Goal: Information Seeking & Learning: Learn about a topic

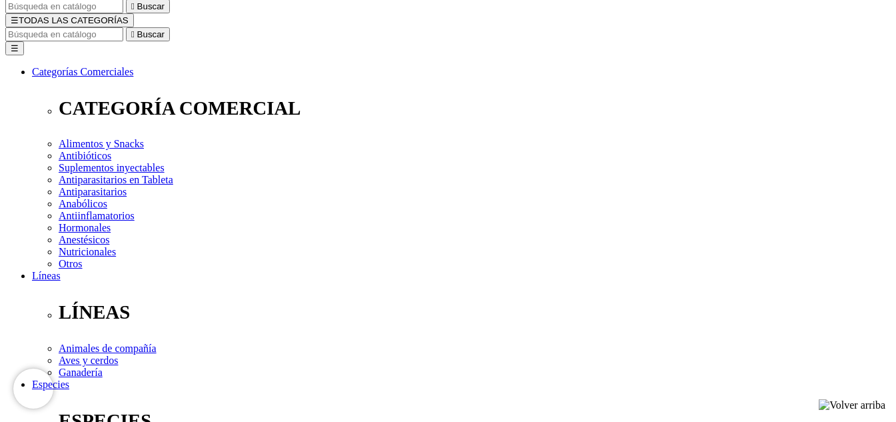
scroll to position [139, 0]
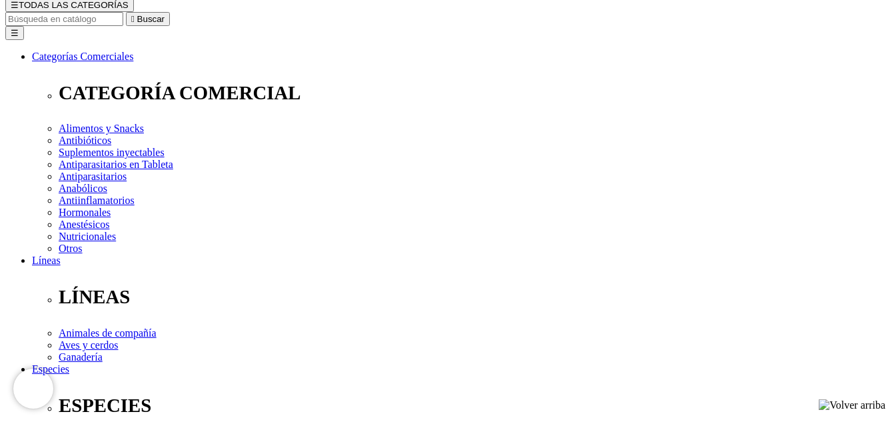
scroll to position [155, 0]
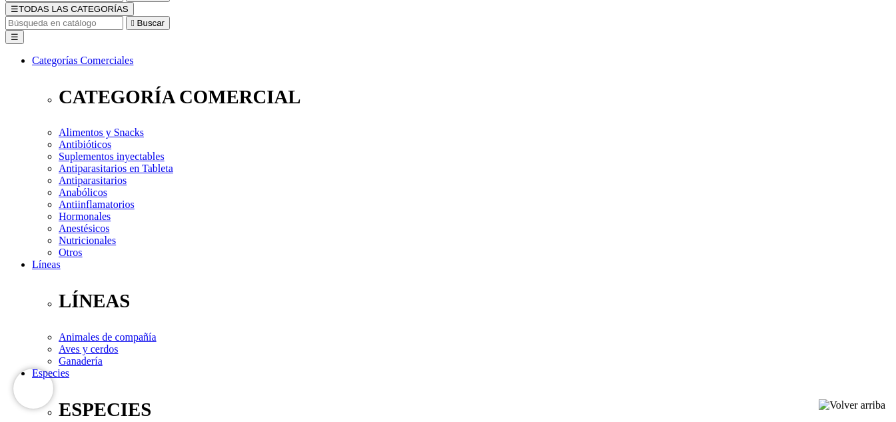
scroll to position [151, 0]
checkbox input "true"
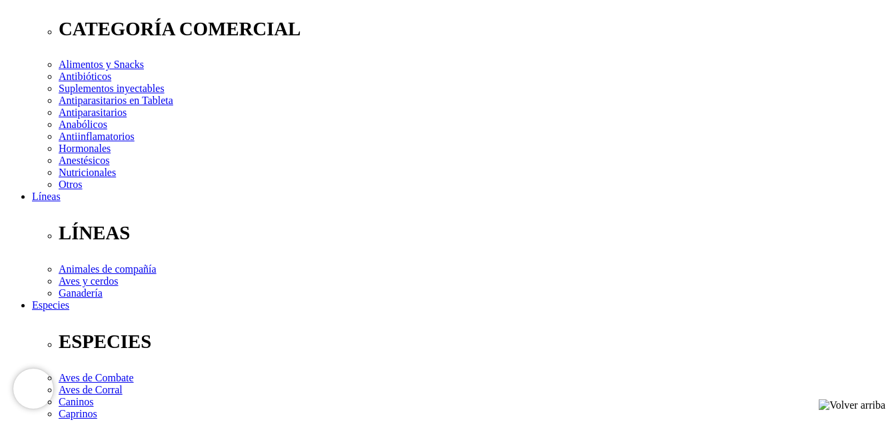
scroll to position [219, 0]
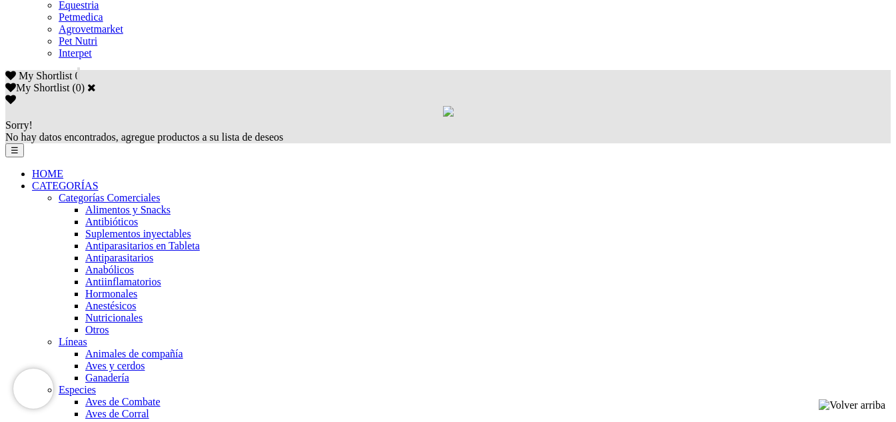
scroll to position [819, 0]
drag, startPoint x: 468, startPoint y: 33, endPoint x: 154, endPoint y: 133, distance: 329.2
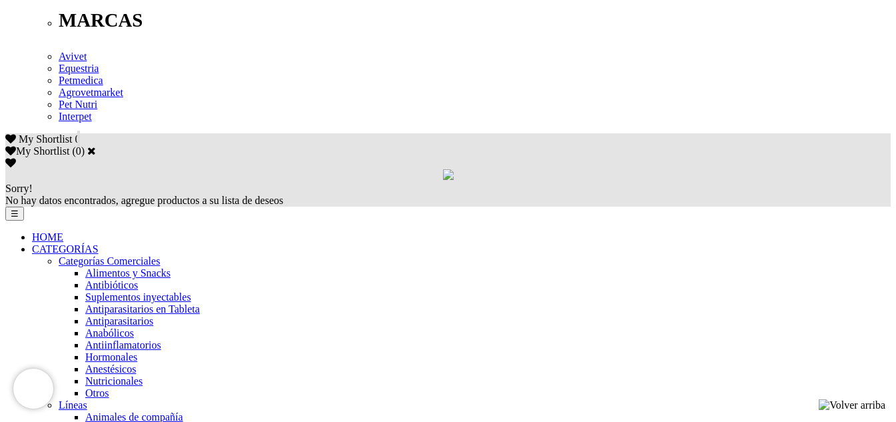
scroll to position [754, 0]
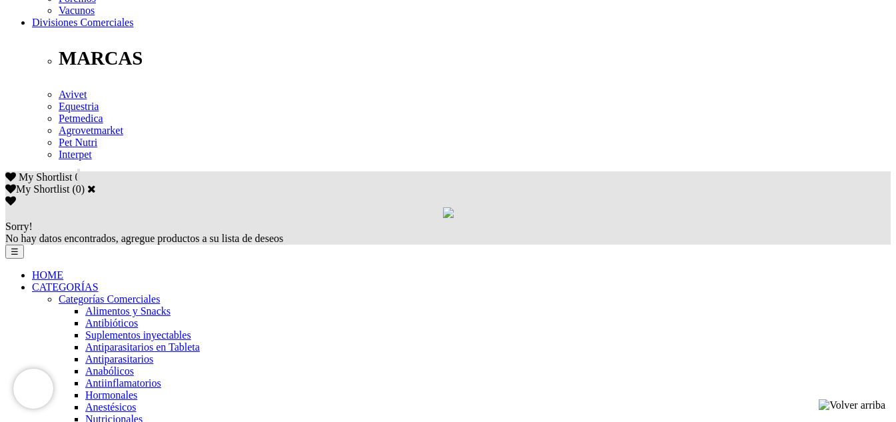
scroll to position [717, 0]
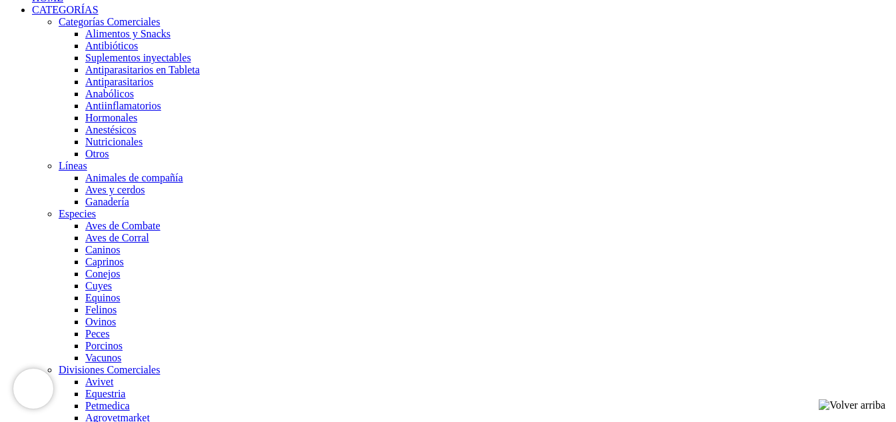
scroll to position [994, 0]
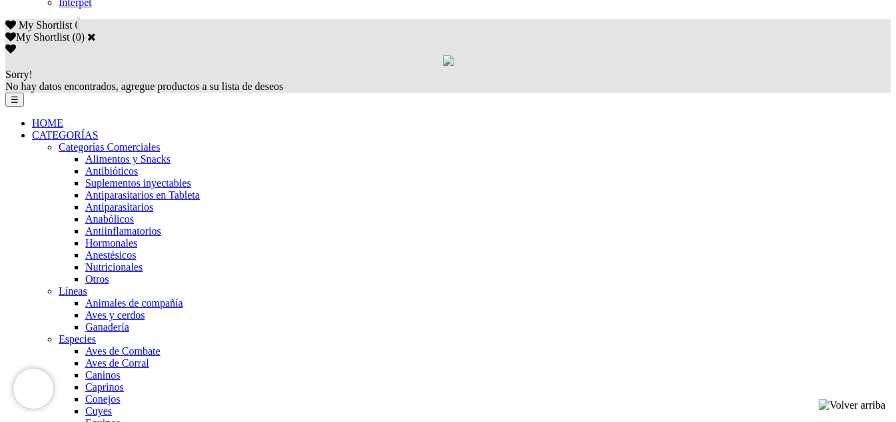
scroll to position [868, 0]
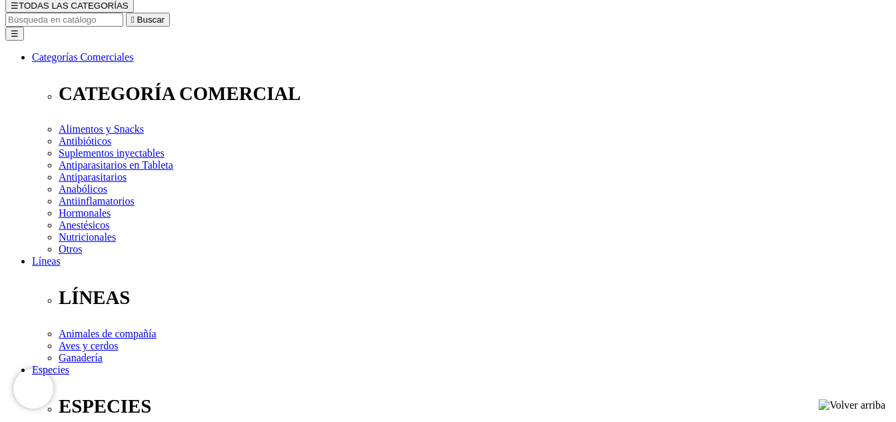
scroll to position [153, 0]
checkbox input "false"
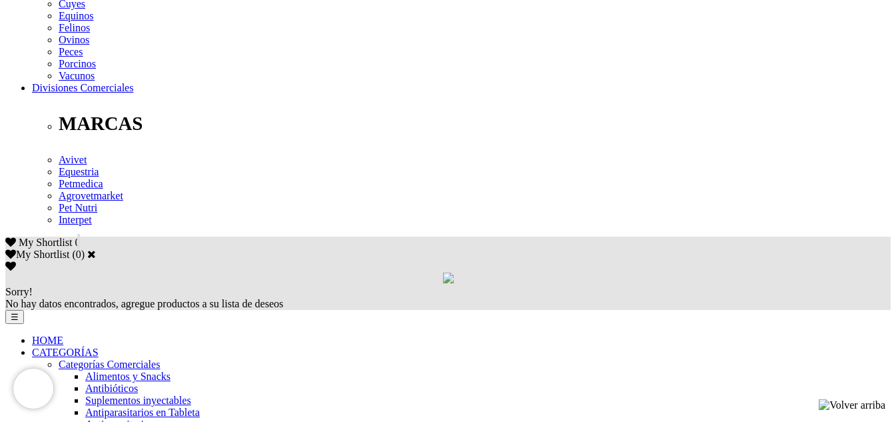
scroll to position [669, 0]
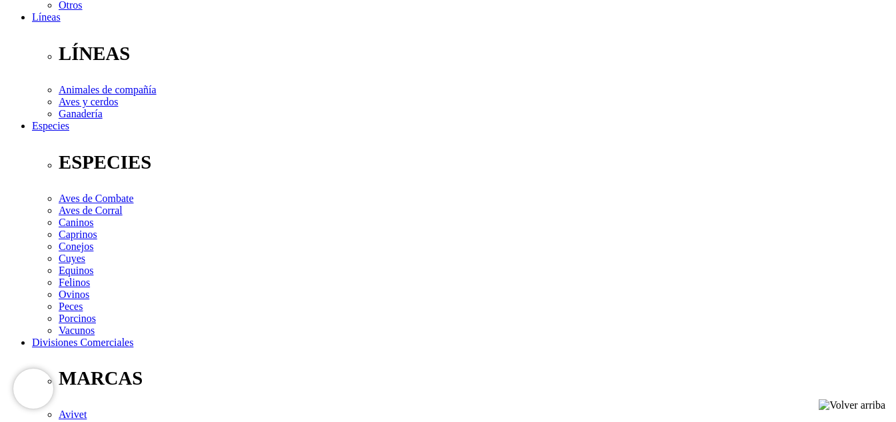
scroll to position [395, 0]
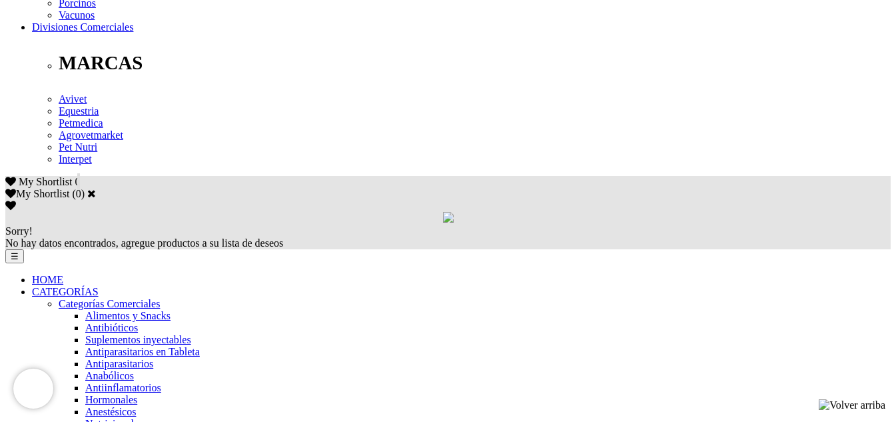
scroll to position [713, 0]
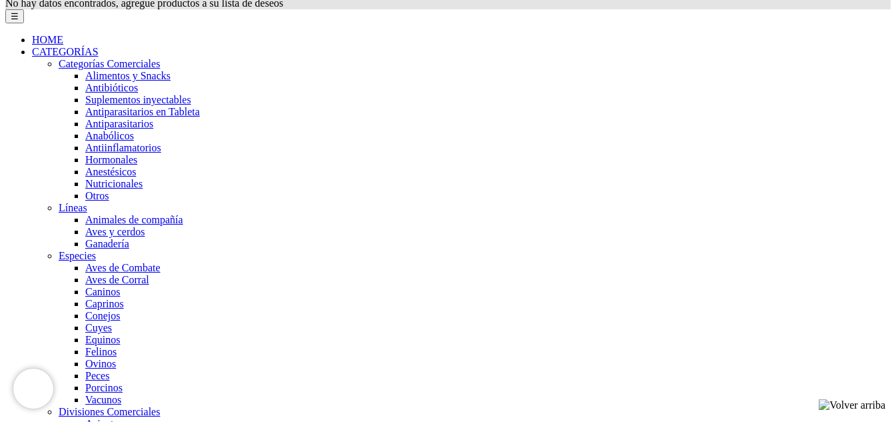
scroll to position [952, 0]
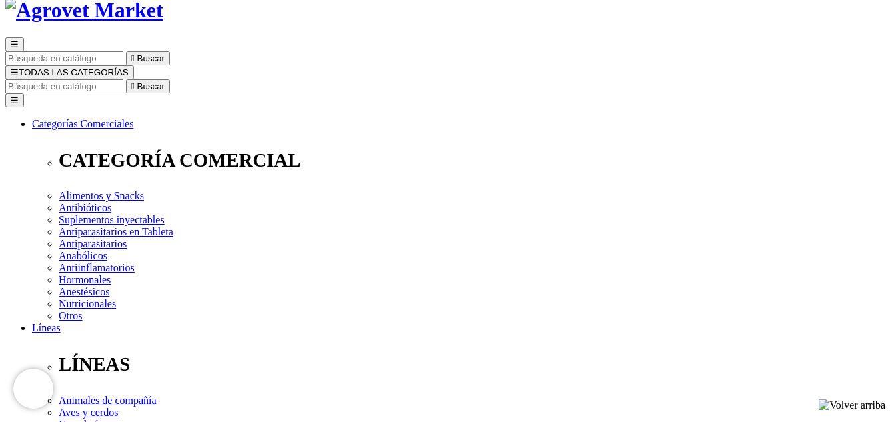
scroll to position [123, 0]
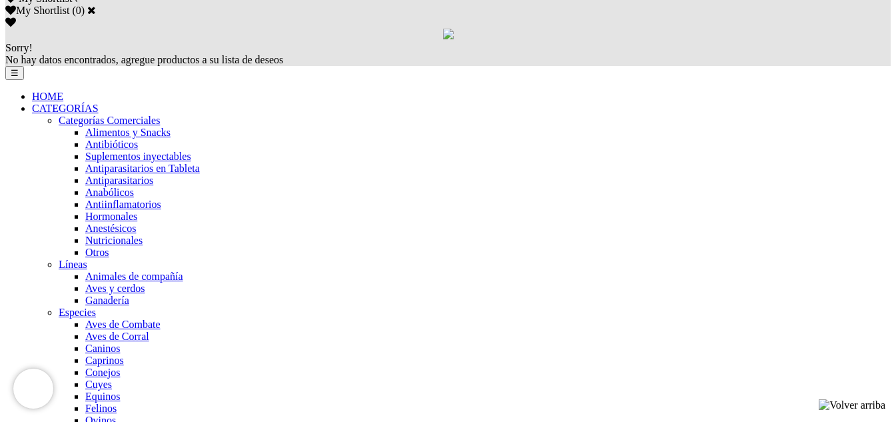
scroll to position [809, 0]
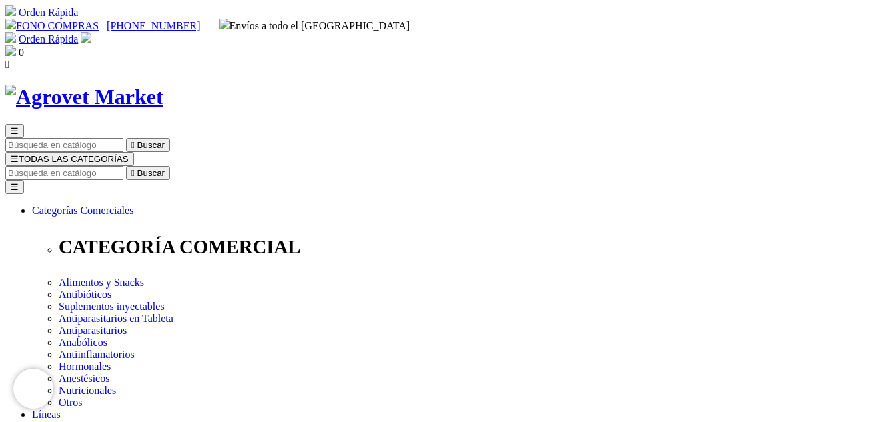
scroll to position [134, 0]
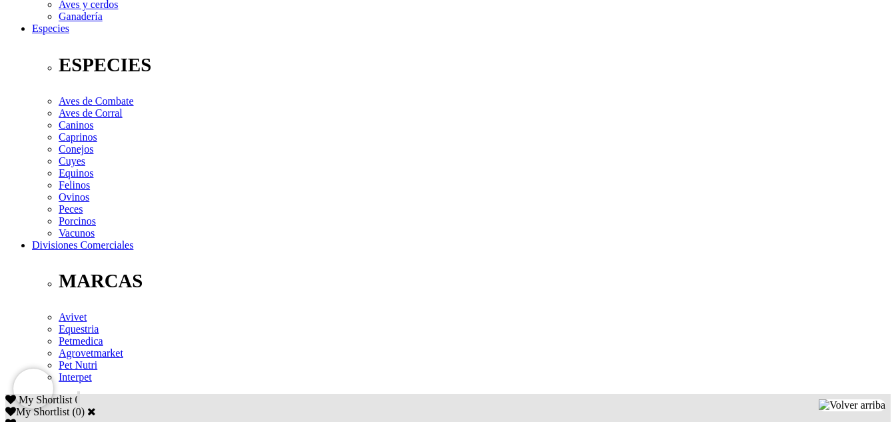
scroll to position [487, 0]
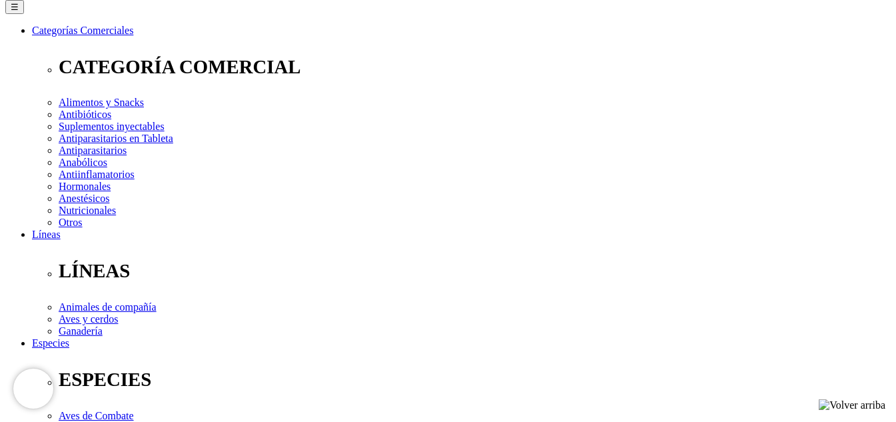
scroll to position [133, 0]
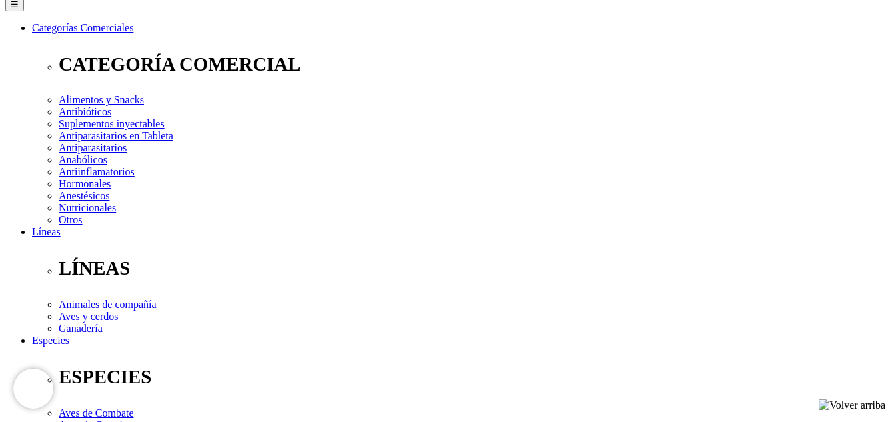
scroll to position [183, 0]
select select "40"
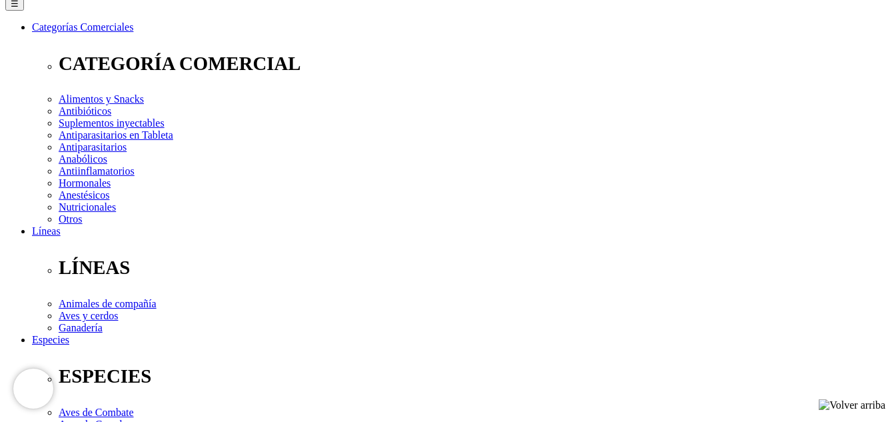
select select "384"
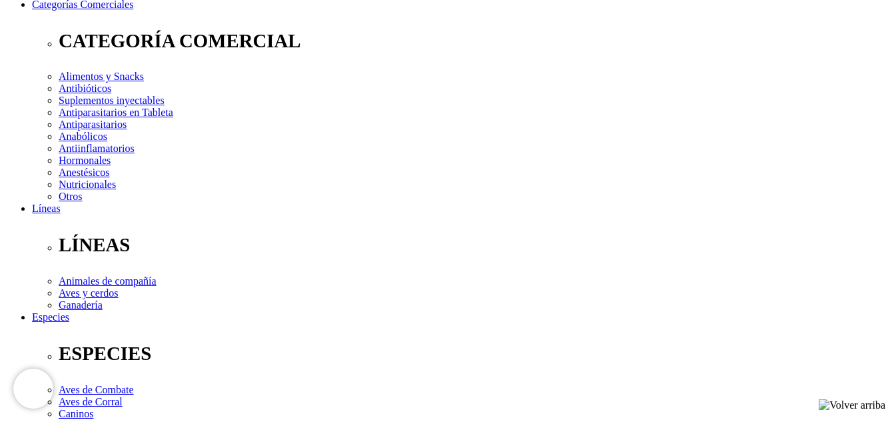
scroll to position [205, 0]
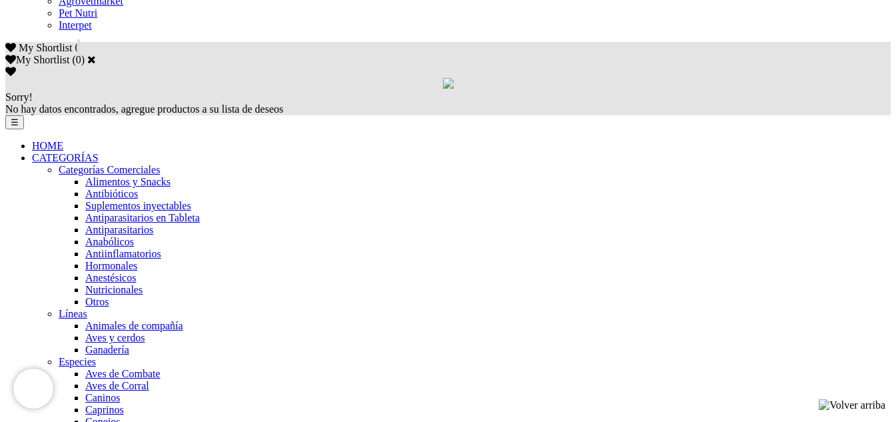
scroll to position [847, 0]
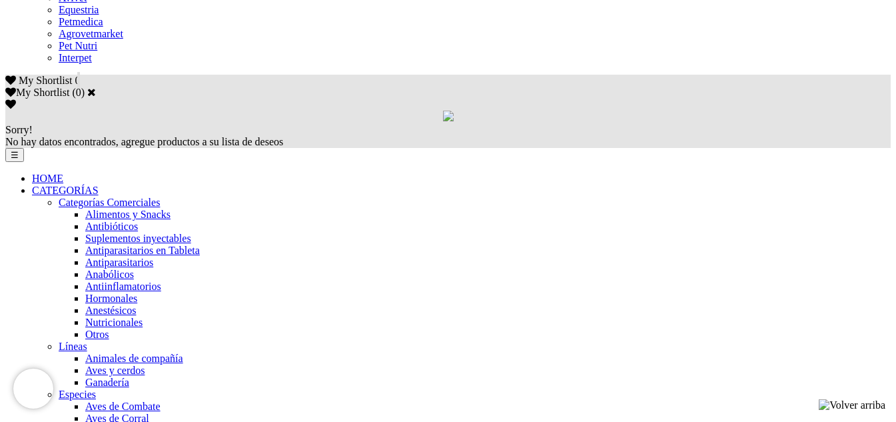
scroll to position [799, 0]
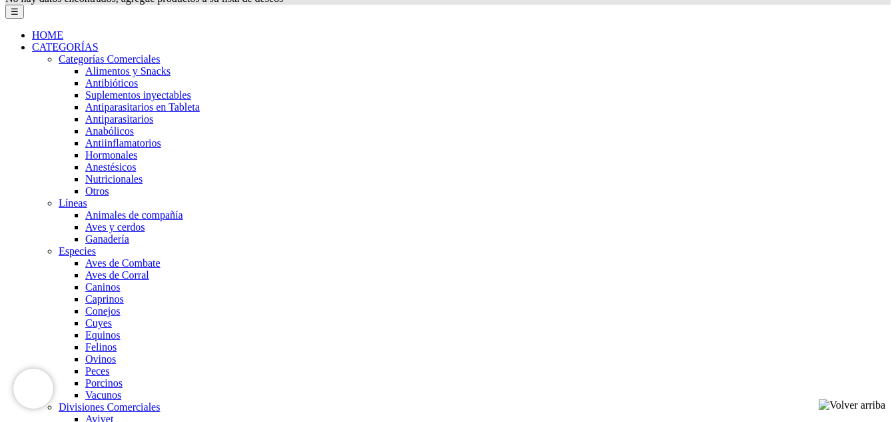
scroll to position [969, 0]
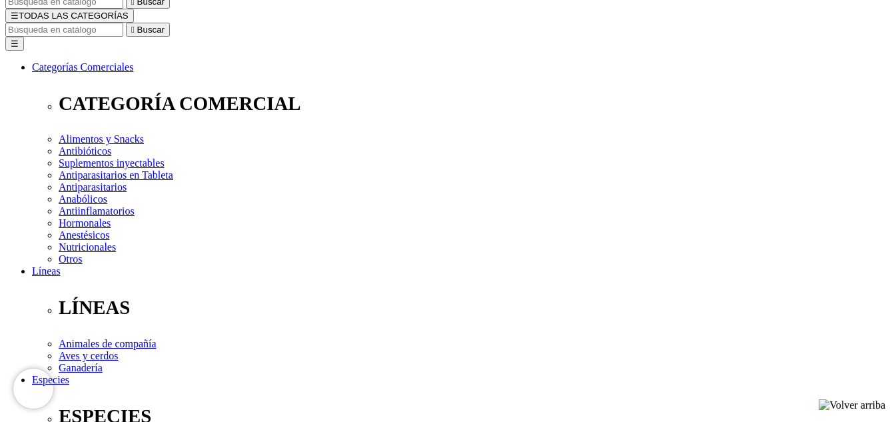
scroll to position [13, 0]
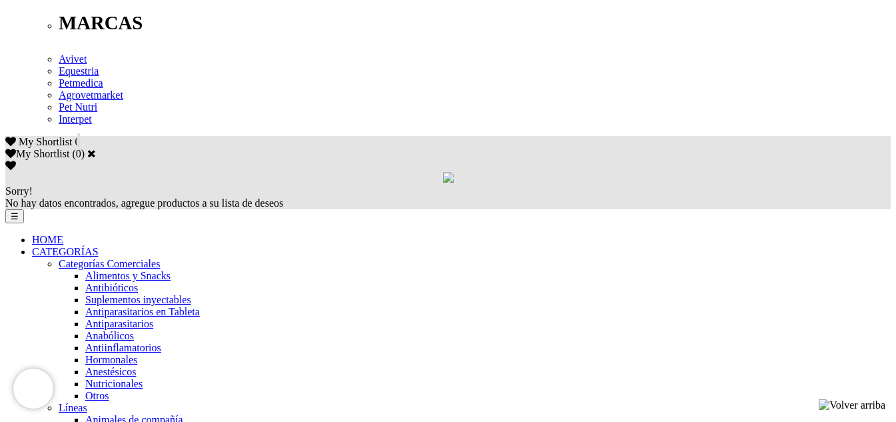
scroll to position [755, 0]
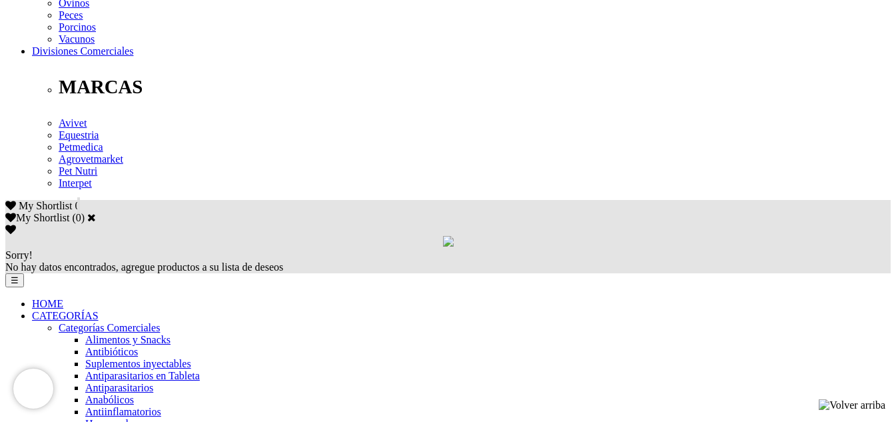
scroll to position [521, 0]
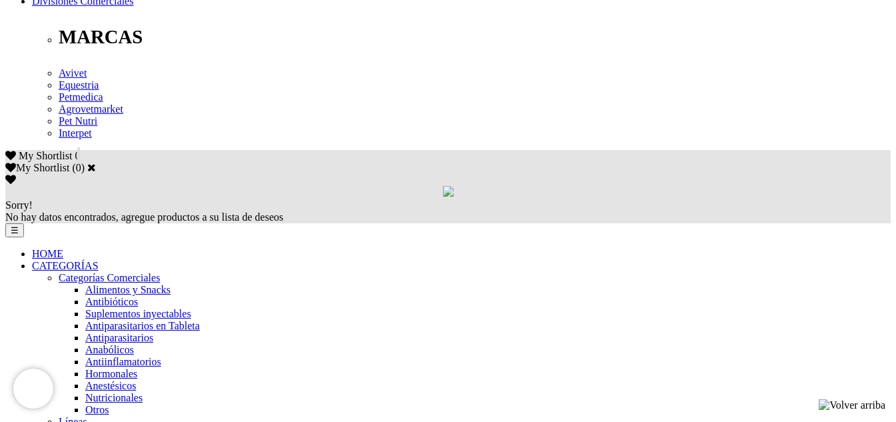
scroll to position [739, 0]
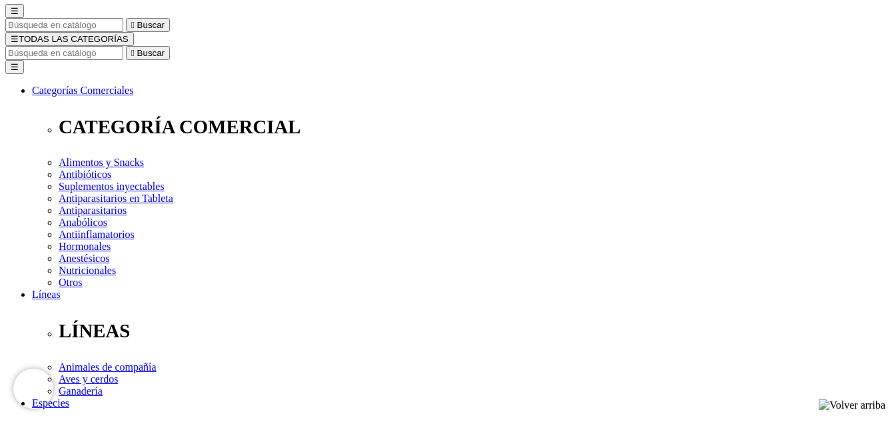
scroll to position [119, 0]
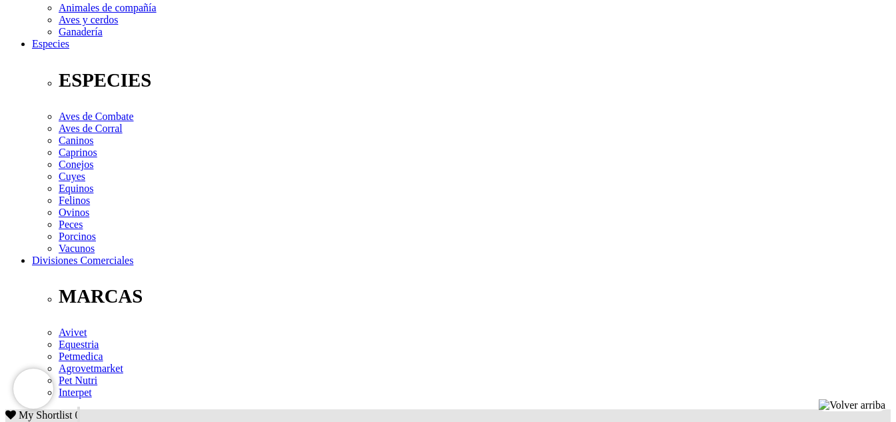
scroll to position [480, 0]
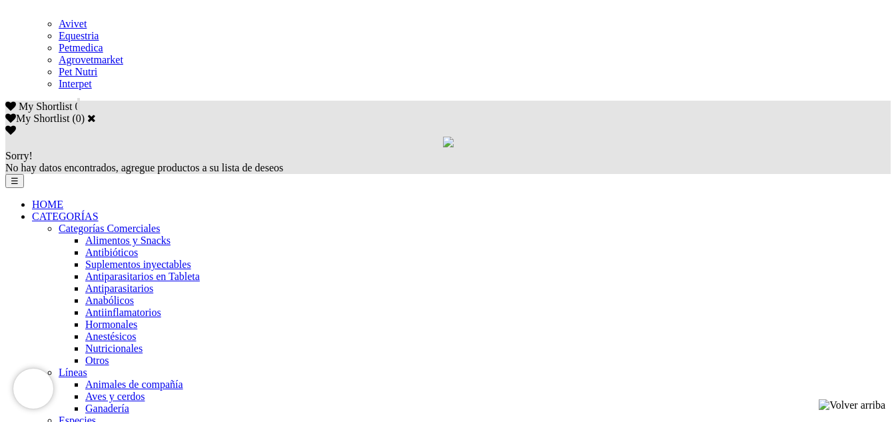
scroll to position [787, 0]
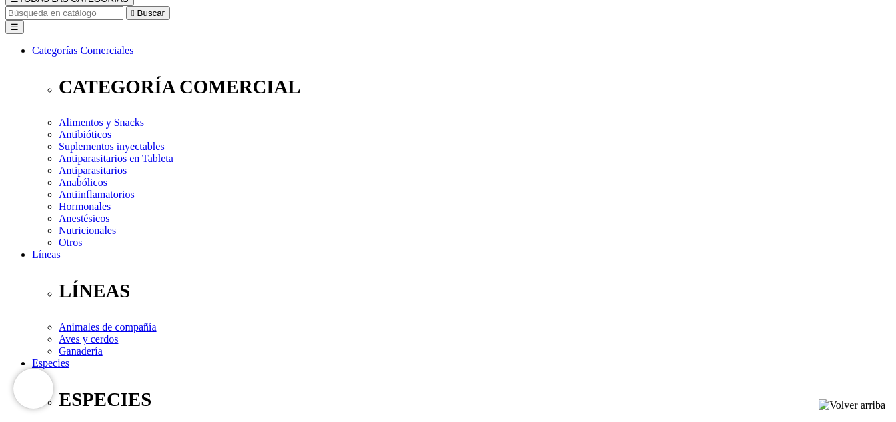
scroll to position [161, 0]
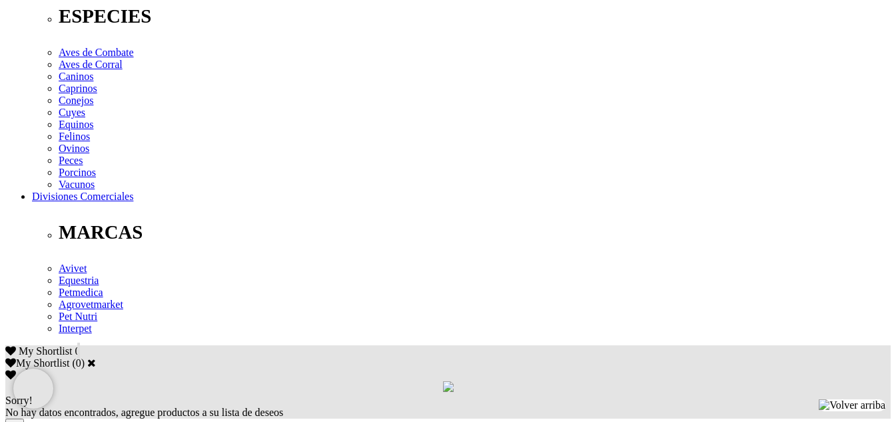
scroll to position [543, 0]
